Goal: Transaction & Acquisition: Purchase product/service

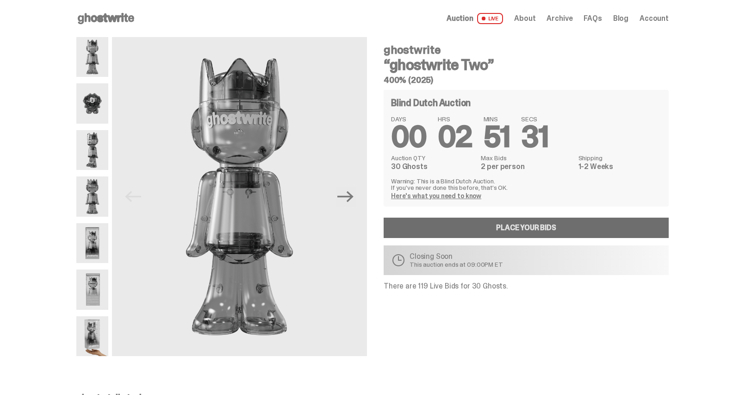
click at [453, 226] on link "Place your Bids" at bounding box center [526, 227] width 285 height 20
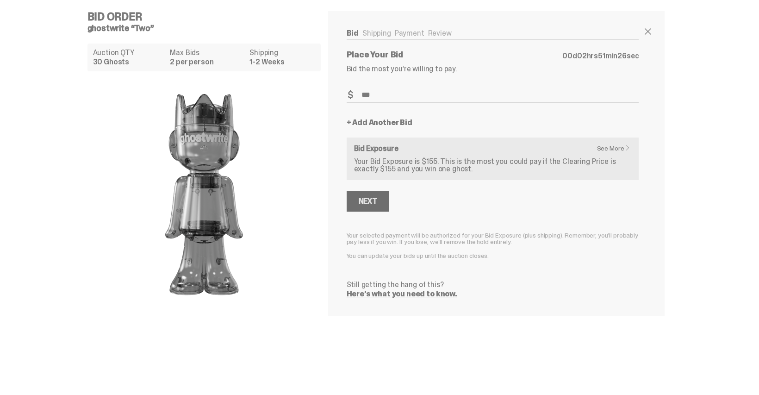
type input "***"
click at [381, 204] on button "Next" at bounding box center [368, 201] width 43 height 20
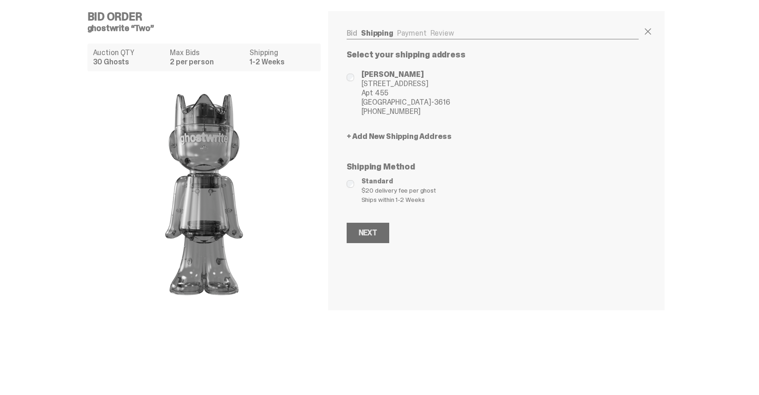
click at [377, 231] on div "Next" at bounding box center [368, 232] width 19 height 7
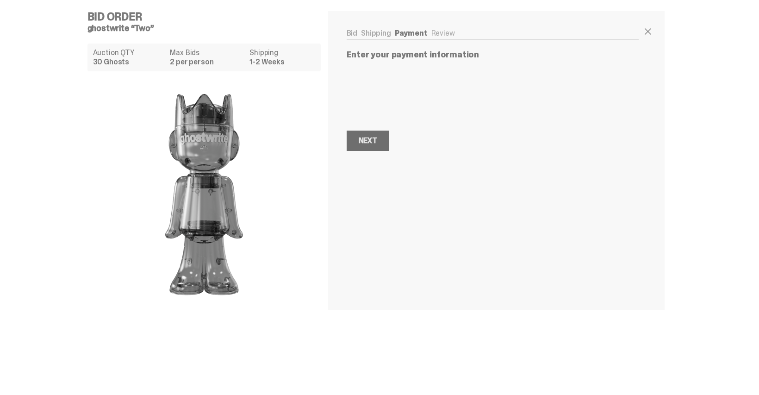
click at [378, 147] on button "Next Next" at bounding box center [368, 140] width 43 height 20
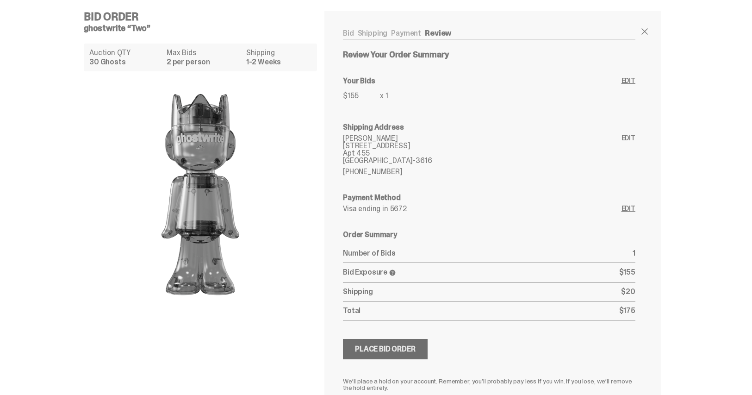
click at [402, 347] on div "Place Bid Order" at bounding box center [385, 348] width 61 height 7
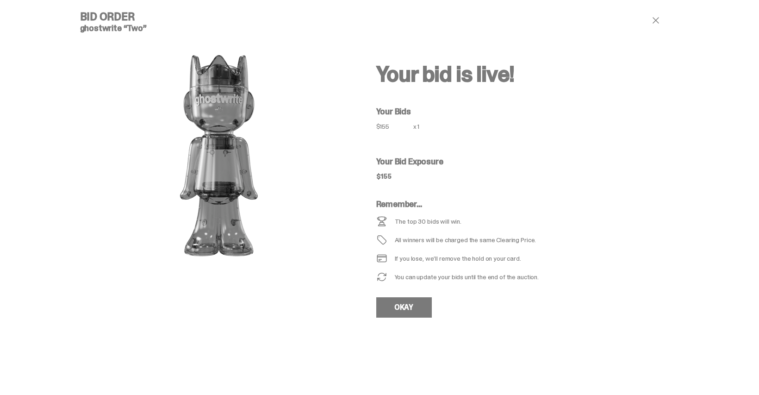
click at [660, 22] on span at bounding box center [655, 20] width 11 height 11
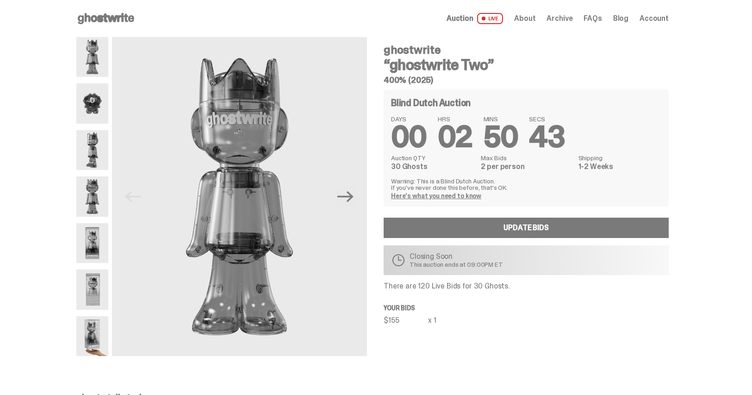
click at [525, 18] on span "About" at bounding box center [524, 18] width 21 height 7
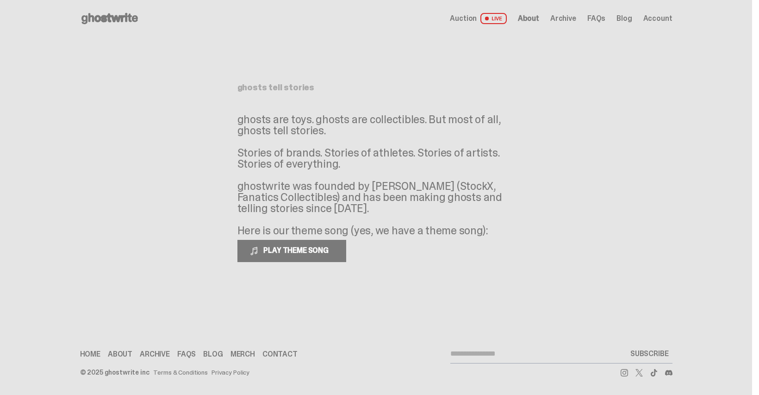
click at [477, 18] on span "Auction" at bounding box center [463, 18] width 27 height 7
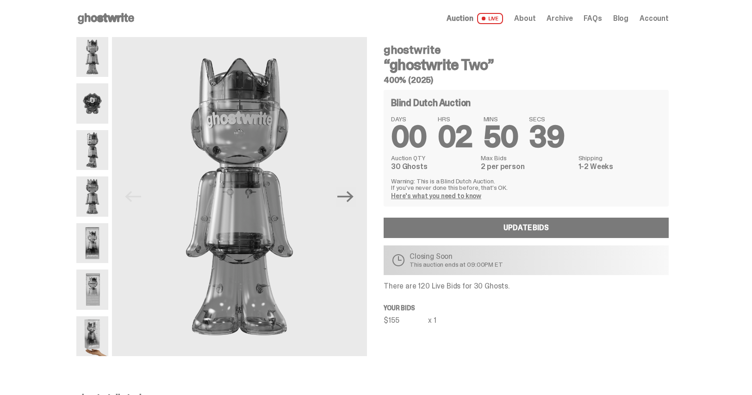
click at [570, 21] on span "Archive" at bounding box center [559, 18] width 26 height 7
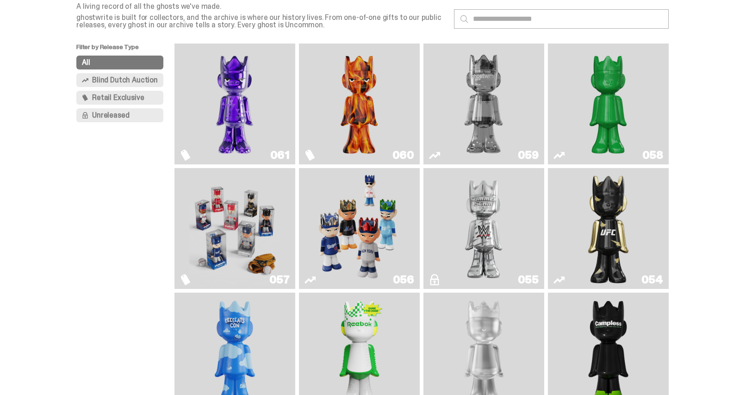
scroll to position [140, 0]
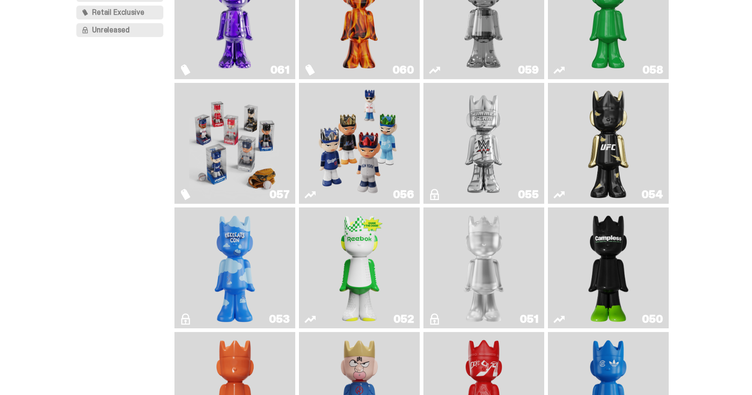
click at [477, 275] on img "LLLoyalty" at bounding box center [483, 267] width 49 height 113
